Goal: Information Seeking & Learning: Learn about a topic

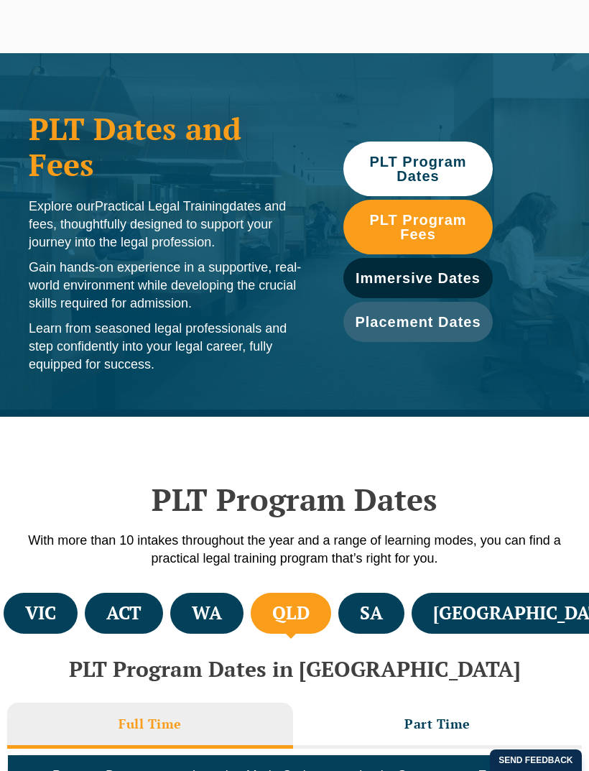
scroll to position [565, 0]
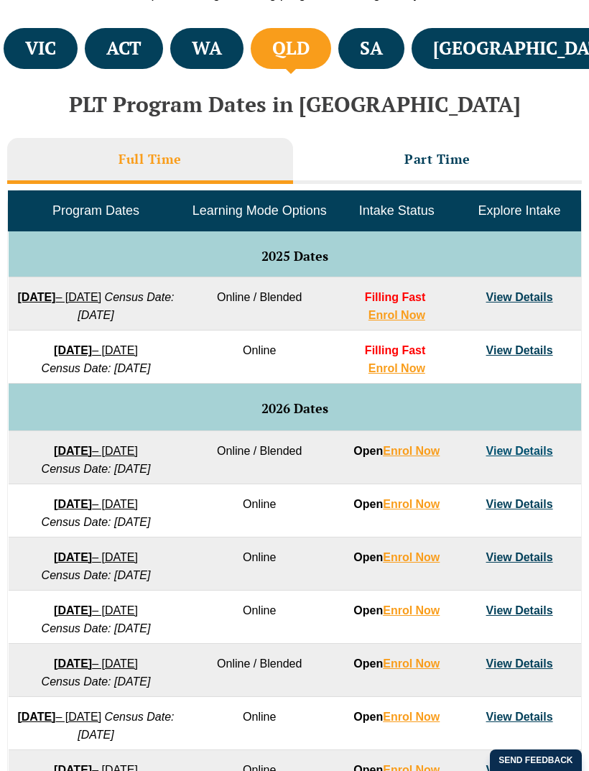
click at [425, 160] on h3 "Part Time" at bounding box center [438, 159] width 66 height 17
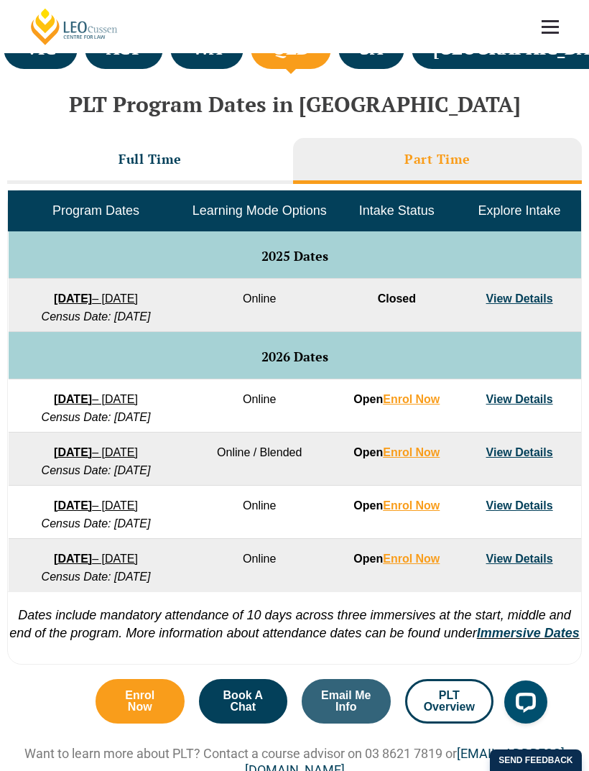
scroll to position [0, 0]
click at [515, 293] on link "View Details" at bounding box center [520, 298] width 67 height 12
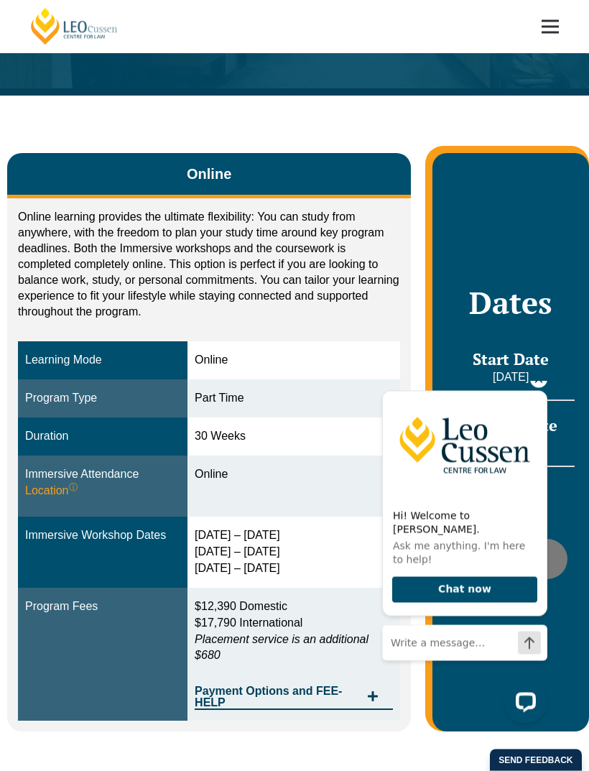
scroll to position [162, 0]
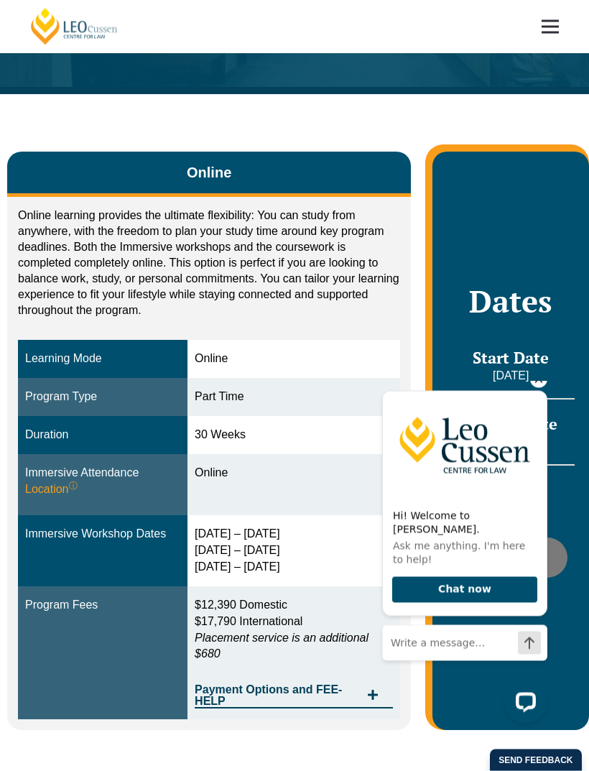
click at [545, 387] on icon "Hide greeting" at bounding box center [538, 378] width 17 height 17
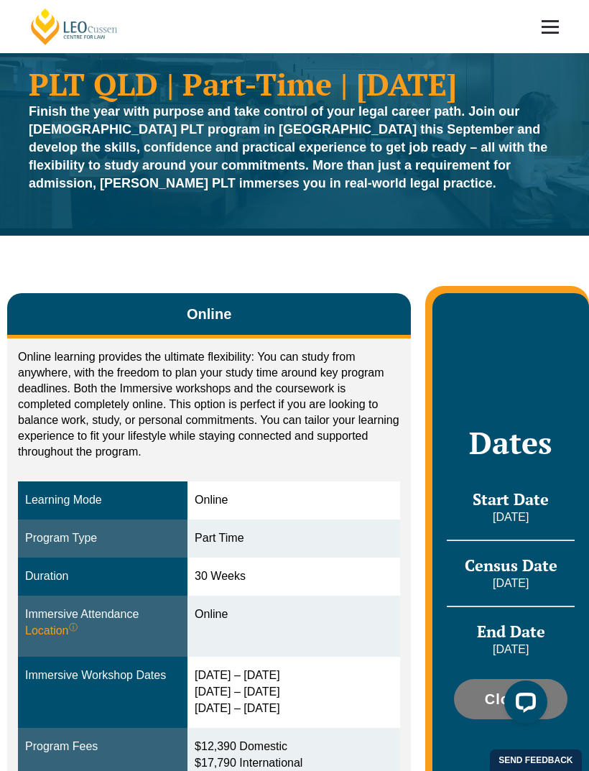
scroll to position [0, 0]
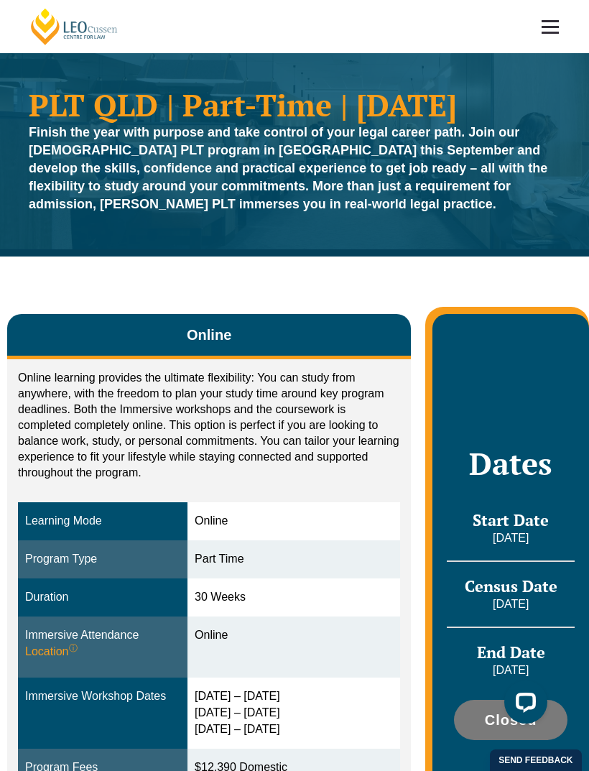
click at [555, 23] on link at bounding box center [550, 26] width 53 height 53
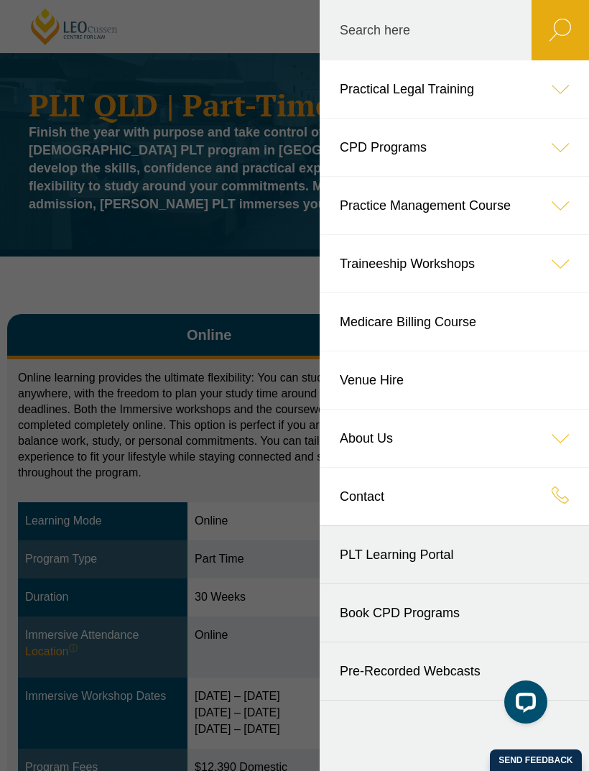
click at [553, 86] on icon at bounding box center [560, 88] width 57 height 57
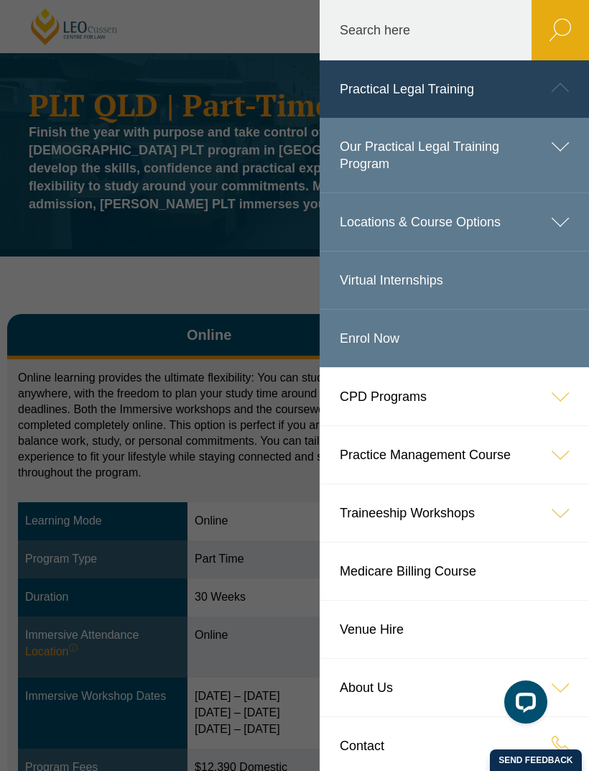
click at [561, 144] on icon at bounding box center [560, 146] width 57 height 57
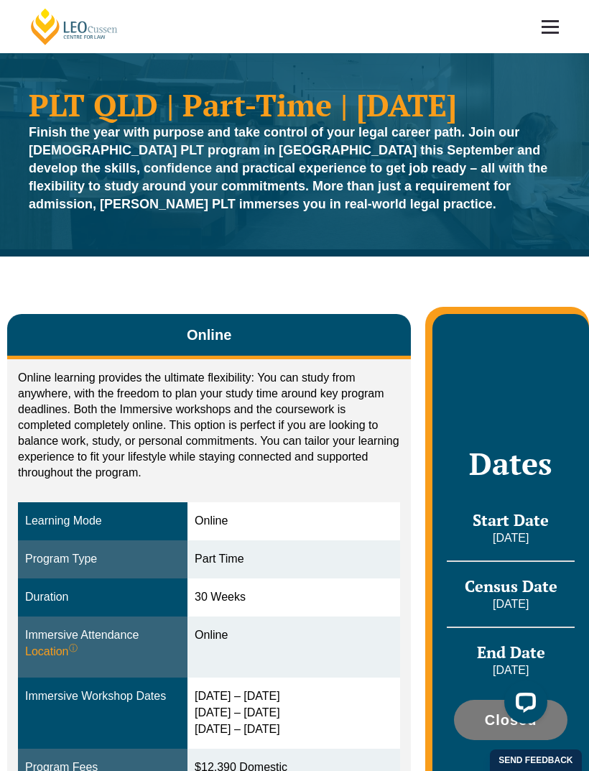
click at [249, 53] on header "Leo Cussen Centre for Law Search here Practical Legal Training Our Practical Le…" at bounding box center [294, 26] width 589 height 53
click at [539, 37] on link at bounding box center [550, 26] width 53 height 53
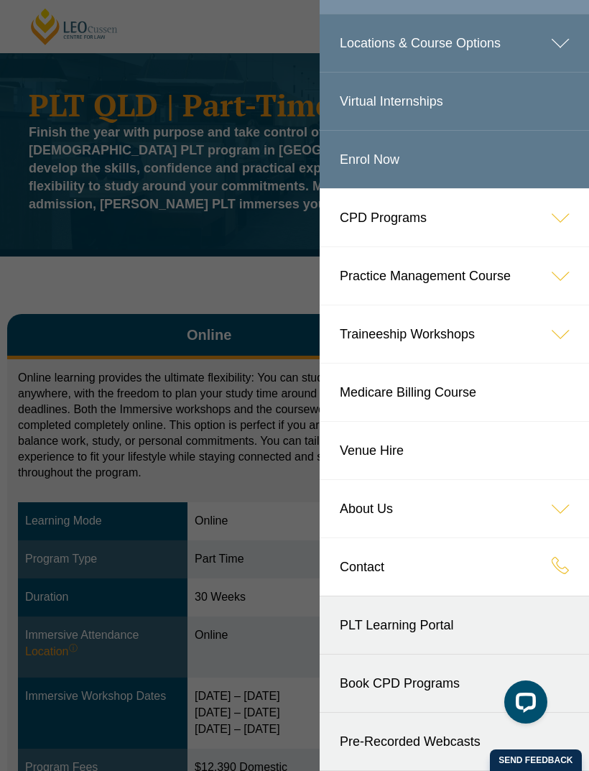
scroll to position [702, 0]
click at [555, 566] on icon at bounding box center [560, 565] width 17 height 17
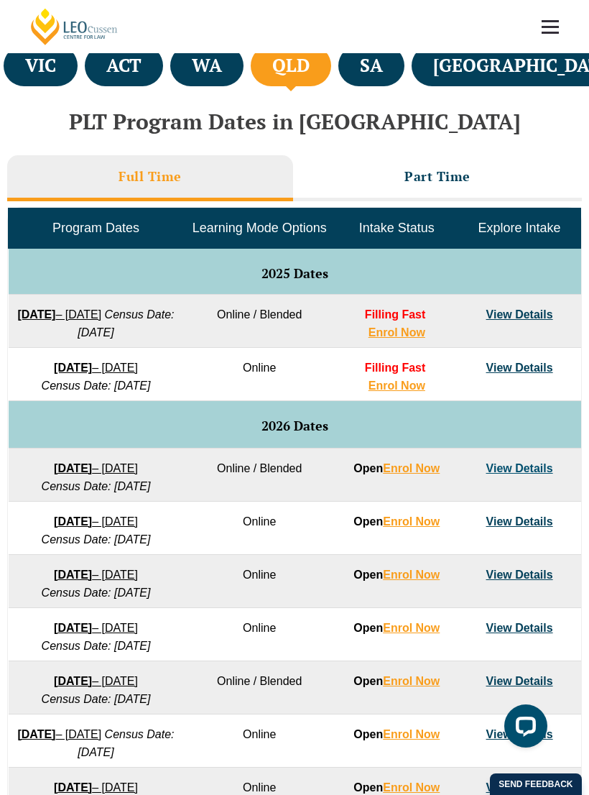
click at [411, 168] on h3 "Part Time" at bounding box center [438, 176] width 66 height 17
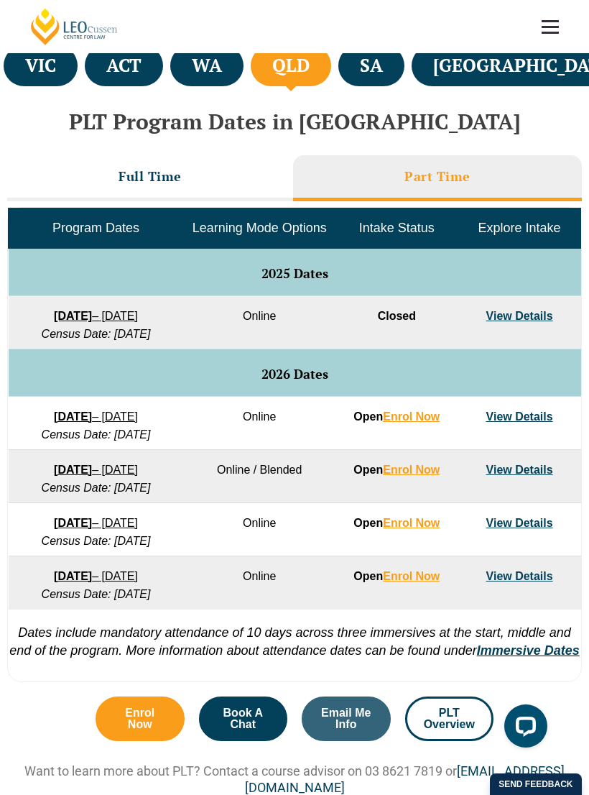
click at [522, 313] on link "View Details" at bounding box center [520, 316] width 67 height 12
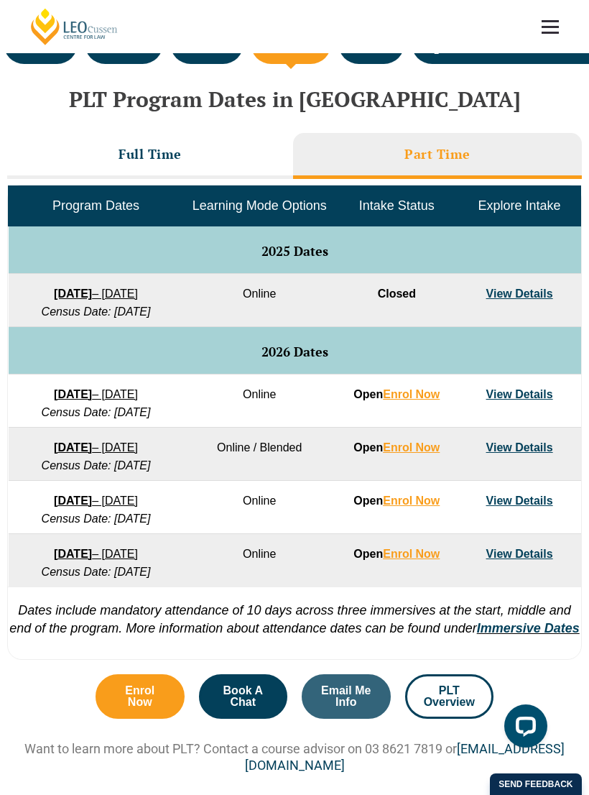
click at [54, 289] on strong "8 September 2025" at bounding box center [73, 293] width 38 height 12
click at [517, 287] on link "View Details" at bounding box center [520, 293] width 67 height 12
click at [517, 400] on link "View Details" at bounding box center [520, 394] width 67 height 12
click at [238, 201] on span "Learning Mode Options" at bounding box center [260, 205] width 134 height 14
click at [54, 287] on strong "8 September 2025" at bounding box center [73, 293] width 38 height 12
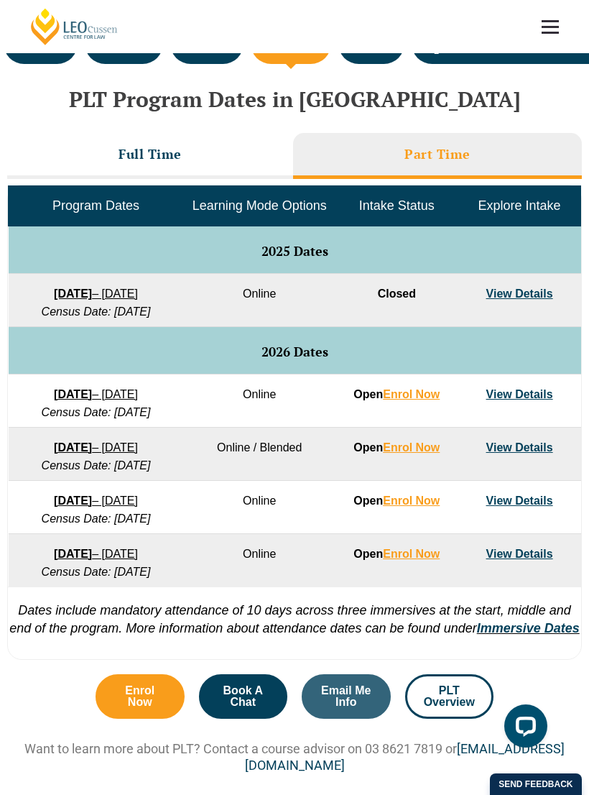
click at [149, 154] on h3 "Full Time" at bounding box center [150, 154] width 63 height 17
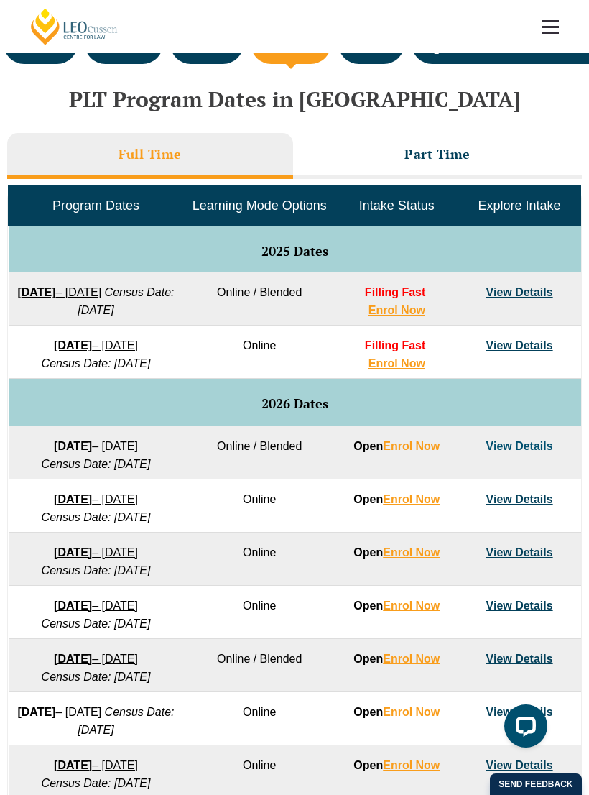
click at [411, 154] on h3 "Part Time" at bounding box center [438, 154] width 66 height 17
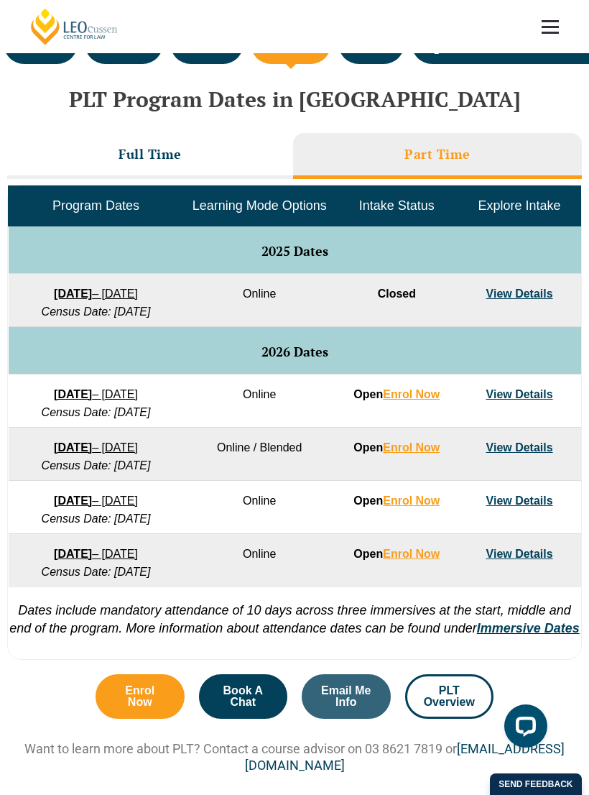
click at [528, 729] on div "Open LiveChat chat widget" at bounding box center [526, 725] width 23 height 23
click at [134, 155] on h3 "Full Time" at bounding box center [150, 154] width 63 height 17
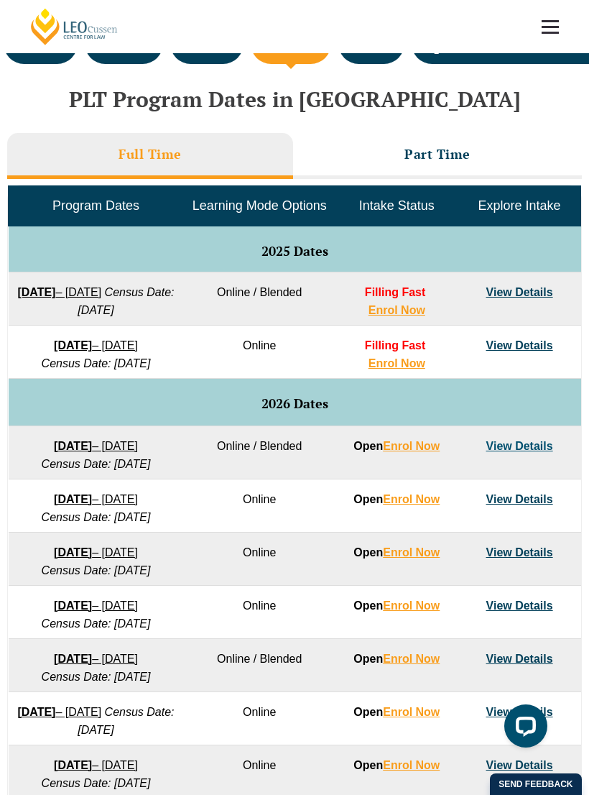
click at [518, 290] on link "View Details" at bounding box center [520, 292] width 67 height 12
click at [526, 351] on link "View Details" at bounding box center [520, 345] width 67 height 12
click at [515, 291] on link "View Details" at bounding box center [520, 292] width 67 height 12
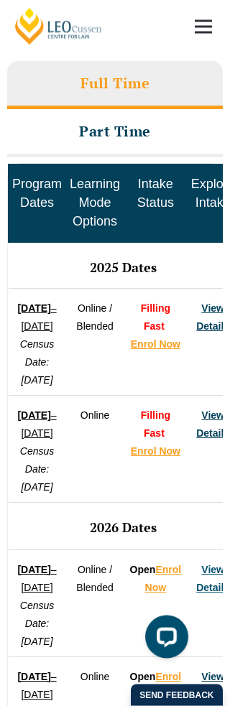
scroll to position [1120, 0]
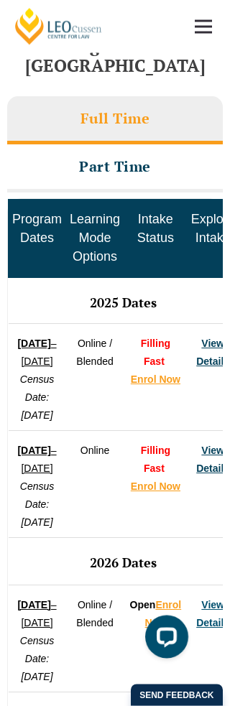
click at [198, 475] on link "View Details" at bounding box center [212, 460] width 33 height 29
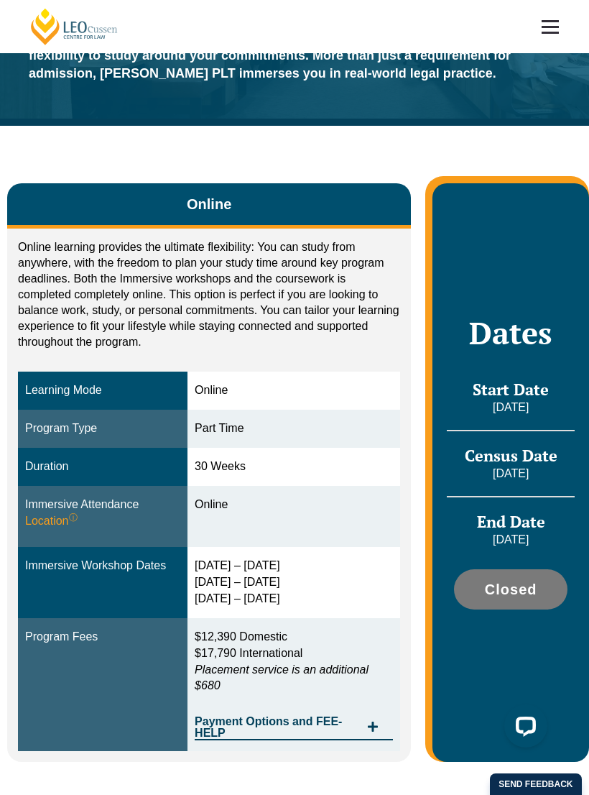
scroll to position [127, 0]
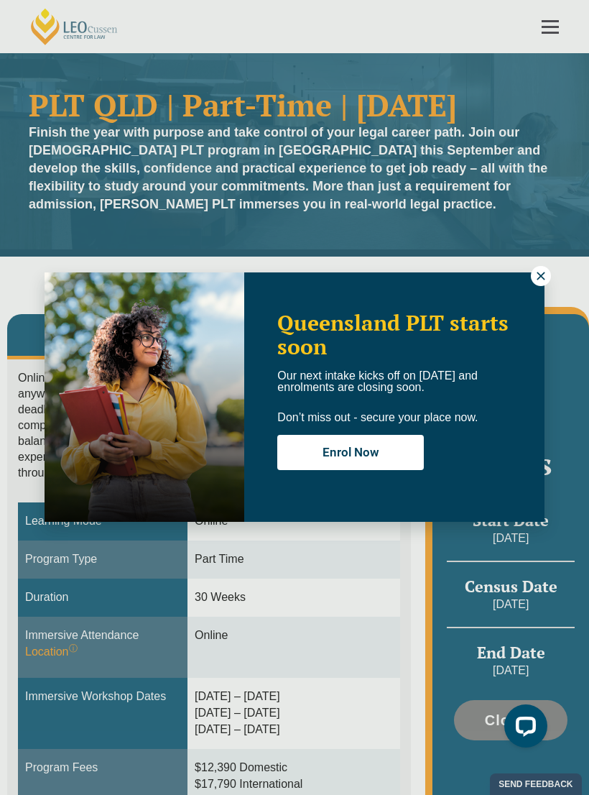
click at [540, 277] on icon at bounding box center [541, 276] width 8 height 8
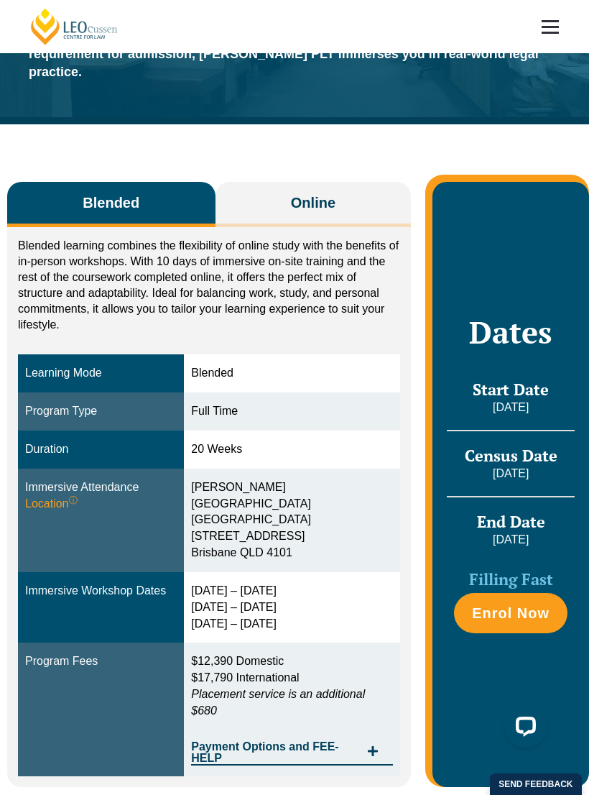
scroll to position [131, 0]
